Goal: Understand process/instructions: Learn how to perform a task or action

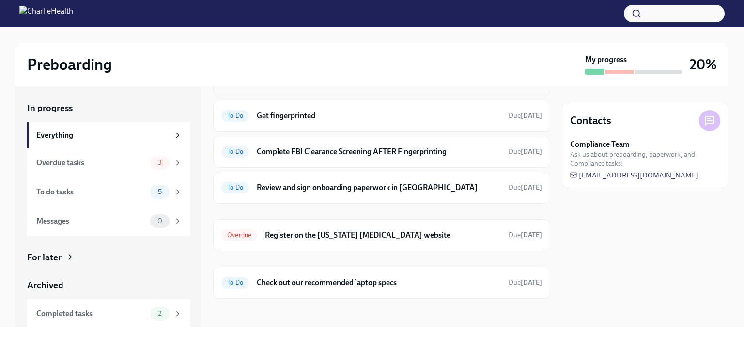
scroll to position [130, 0]
click at [385, 234] on h6 "Register on the [US_STATE] [MEDICAL_DATA] website" at bounding box center [383, 235] width 236 height 11
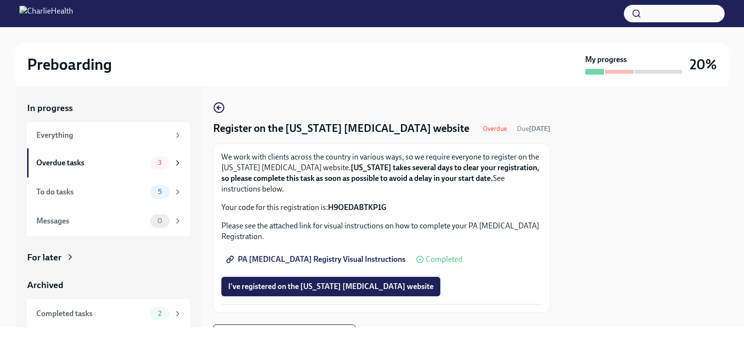
click at [367, 289] on span "I've registered on the [US_STATE] [MEDICAL_DATA] website" at bounding box center [330, 286] width 205 height 10
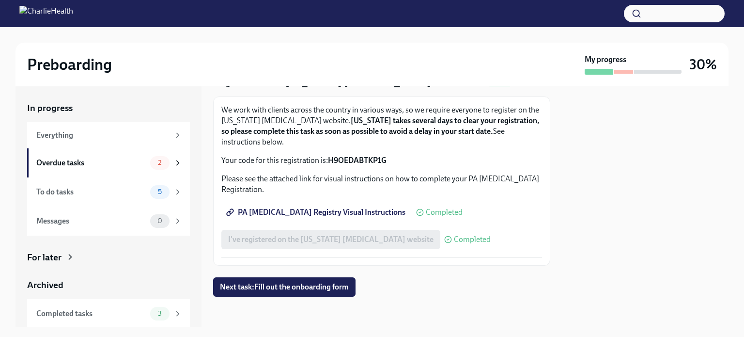
scroll to position [30, 0]
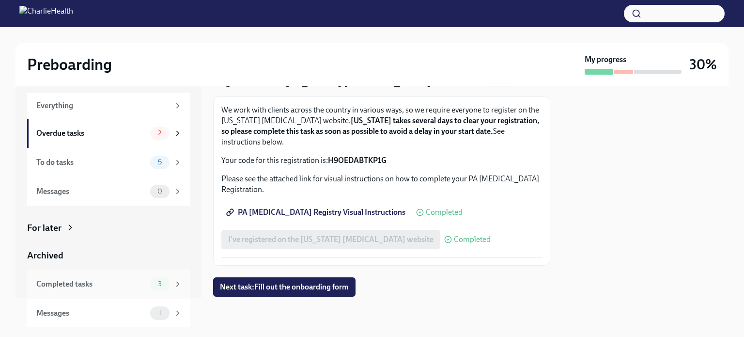
click at [103, 283] on div "Completed tasks" at bounding box center [91, 284] width 110 height 11
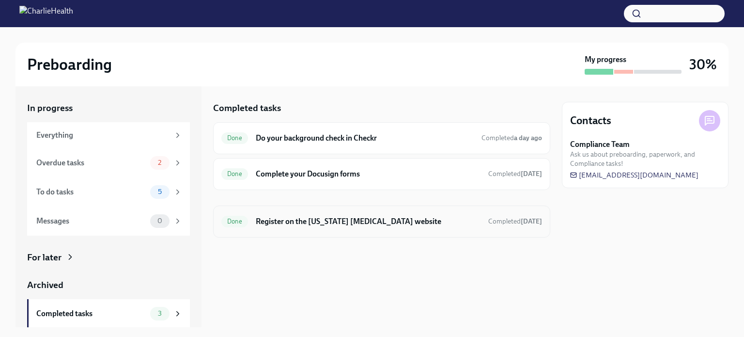
click at [265, 220] on h6 "Register on the [US_STATE] [MEDICAL_DATA] website" at bounding box center [368, 221] width 225 height 11
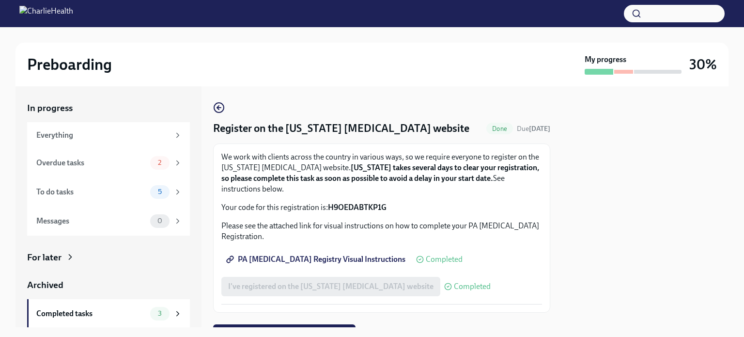
click at [305, 263] on span "PA [MEDICAL_DATA] Registry Visual Instructions" at bounding box center [316, 259] width 177 height 10
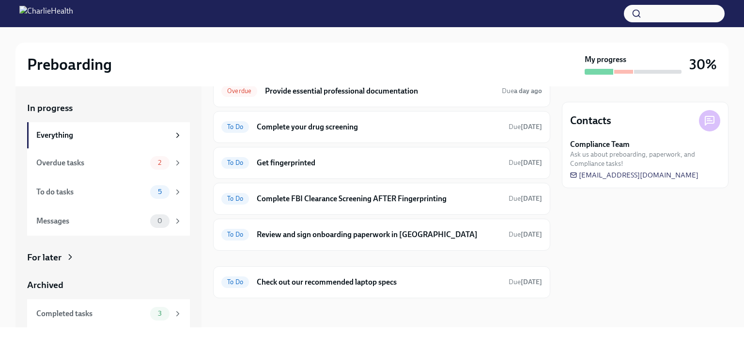
scroll to position [30, 0]
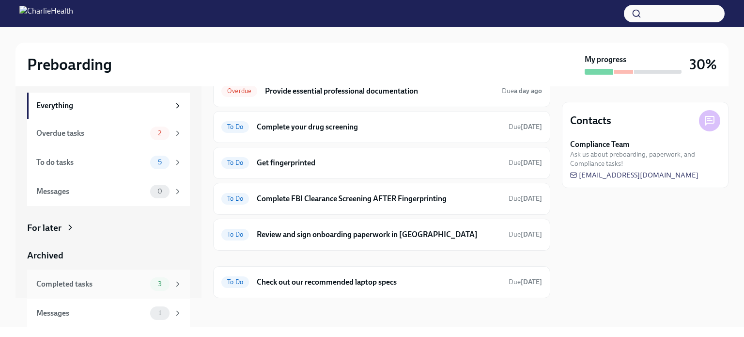
click at [138, 282] on div "Completed tasks" at bounding box center [91, 284] width 110 height 11
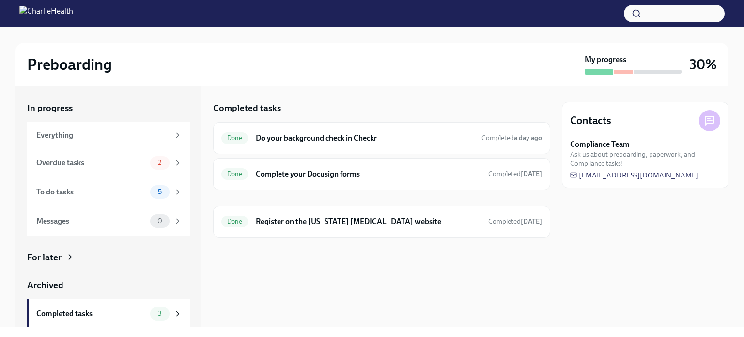
scroll to position [30, 0]
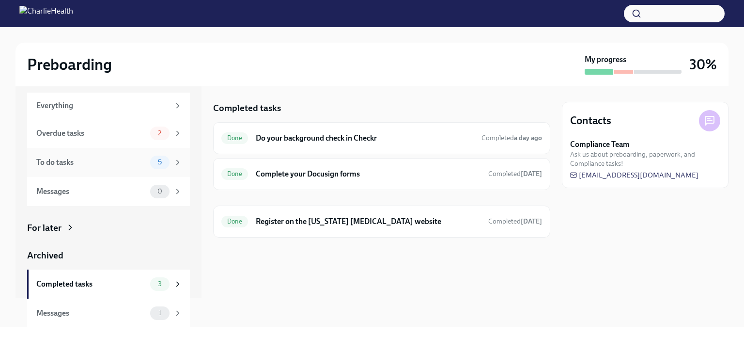
click at [173, 159] on icon at bounding box center [177, 162] width 9 height 9
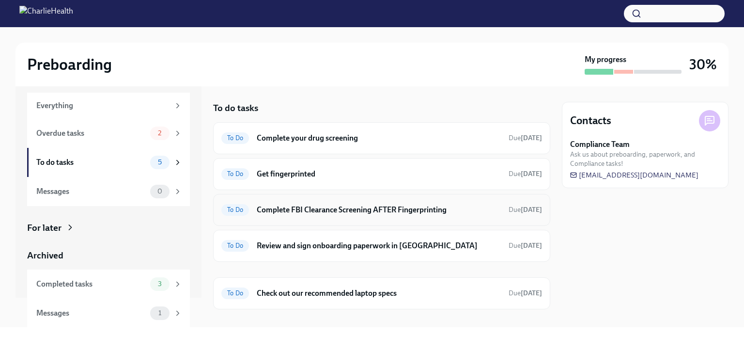
click at [283, 207] on h6 "Complete FBI Clearance Screening AFTER Fingerprinting" at bounding box center [379, 209] width 244 height 11
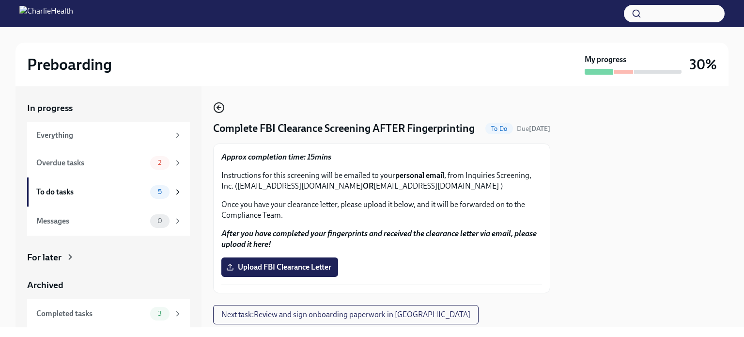
click at [218, 106] on icon "button" at bounding box center [218, 108] width 2 height 4
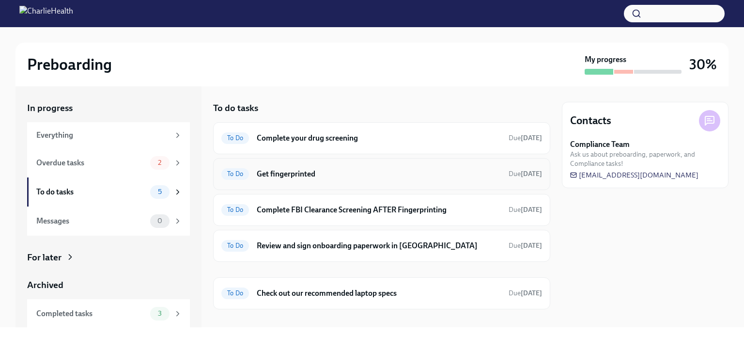
click at [285, 174] on h6 "Get fingerprinted" at bounding box center [379, 174] width 244 height 11
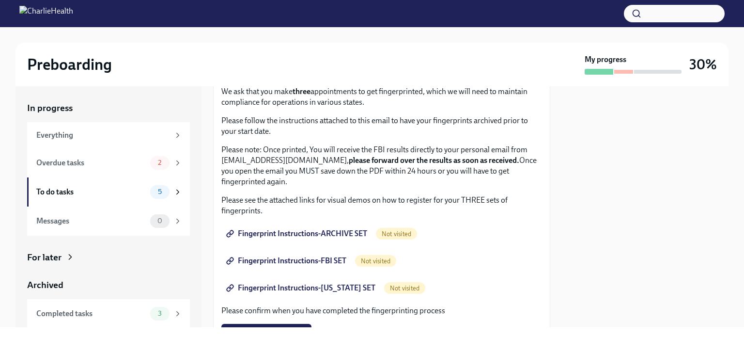
scroll to position [72, 0]
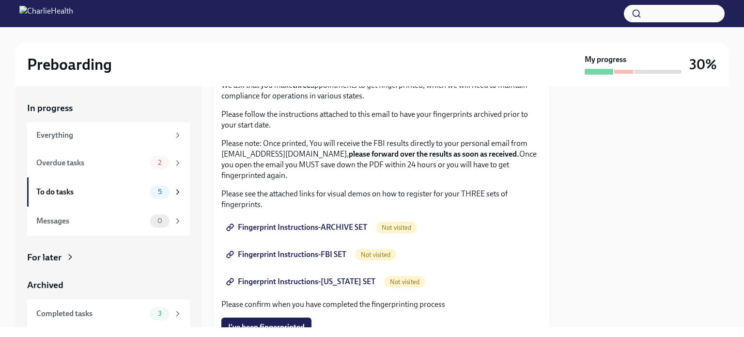
click at [298, 231] on span "Fingerprint Instructions-ARCHIVE SET" at bounding box center [297, 227] width 139 height 10
click at [282, 255] on span "Fingerprint Instructions-FBI SET" at bounding box center [287, 254] width 118 height 10
